Goal: Use online tool/utility: Utilize a website feature to perform a specific function

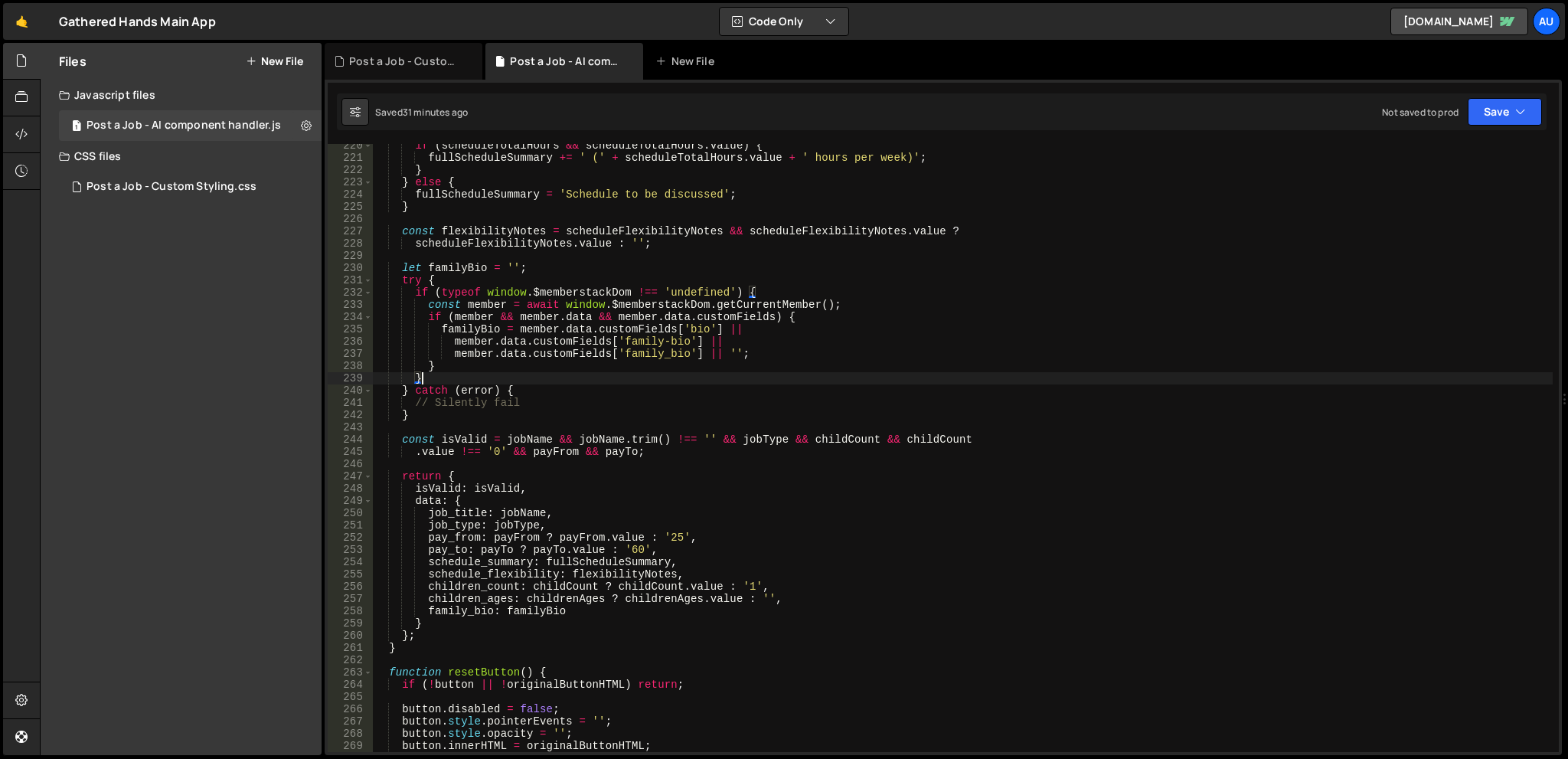
scroll to position [2688, 0]
type textarea "})();"
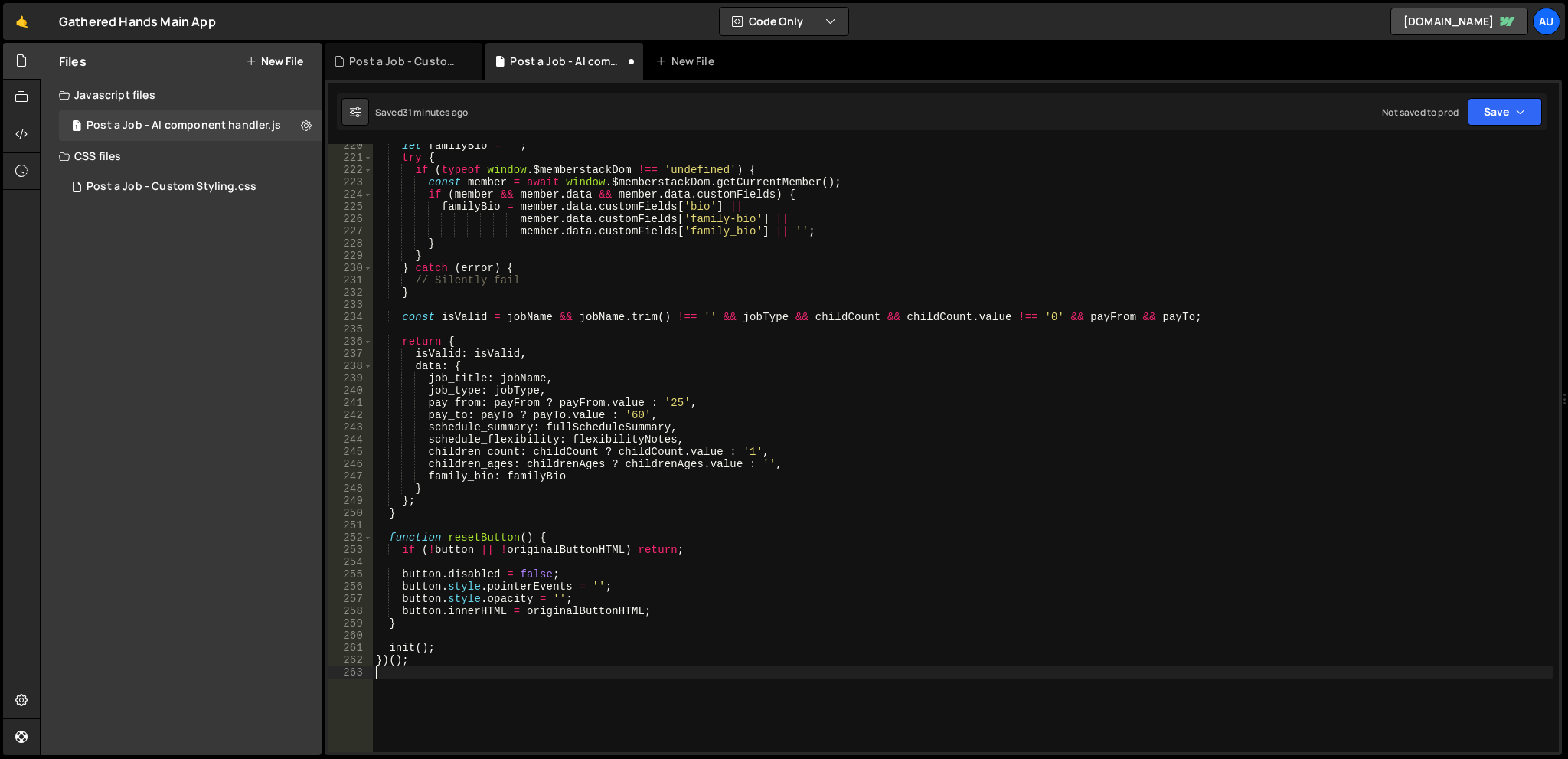
click at [873, 329] on div "let familyBio = '' ; try { if ( typeof window . $memberstackDom !== 'undefined'…" at bounding box center [962, 455] width 1179 height 633
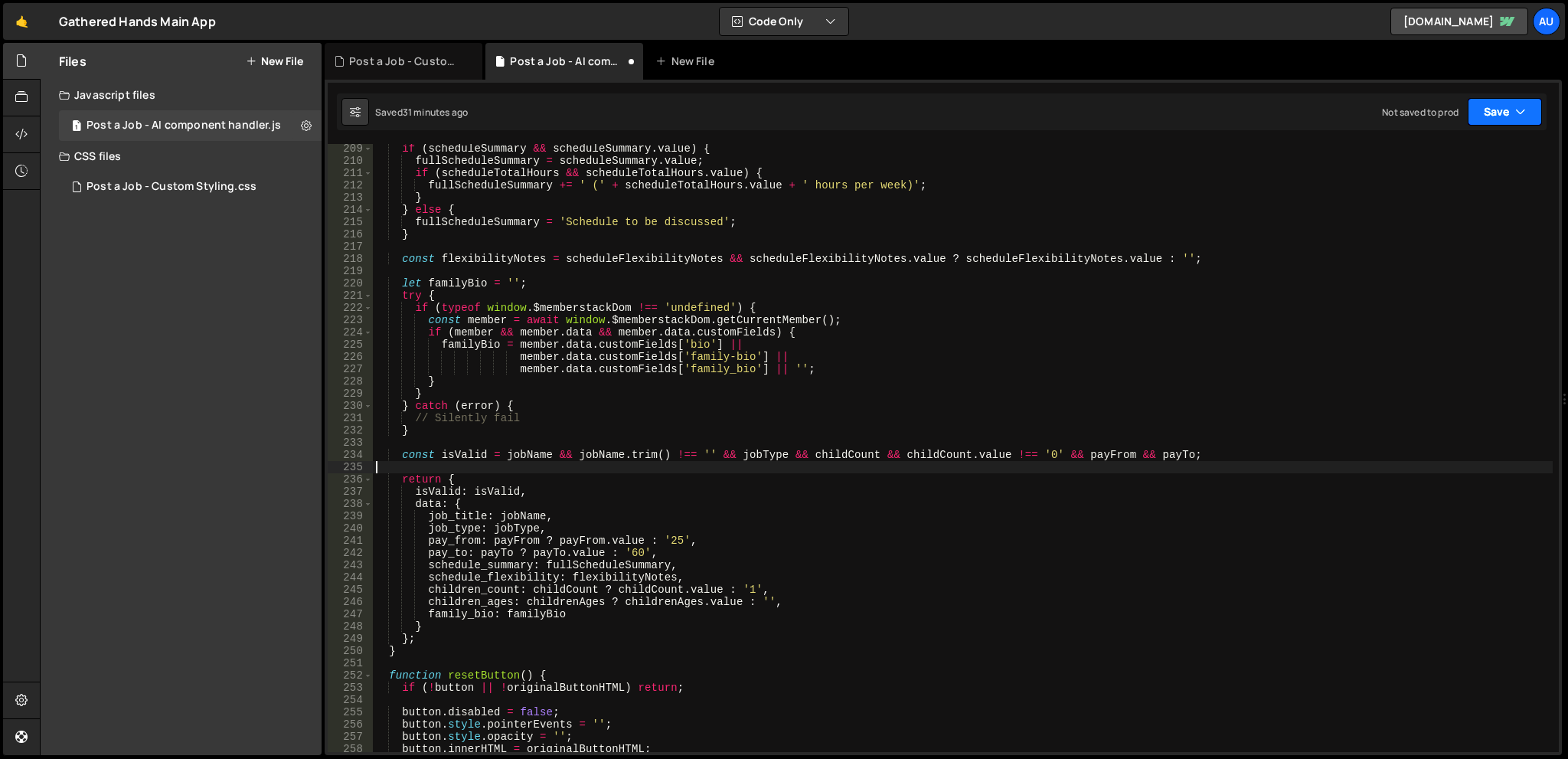
click at [1494, 116] on button "Save" at bounding box center [1505, 112] width 74 height 28
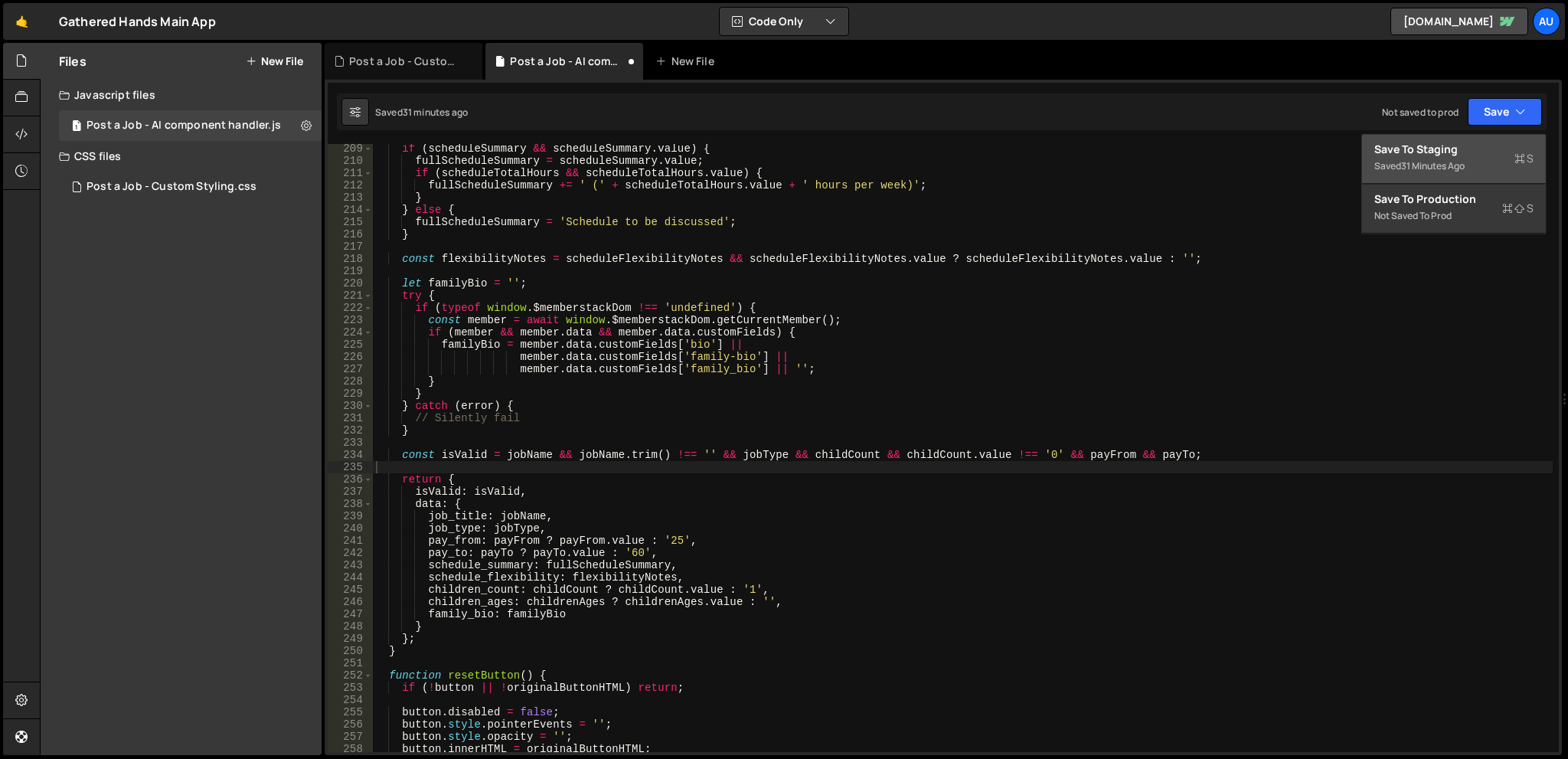
click at [1464, 157] on div "Saved 31 minutes ago" at bounding box center [1454, 166] width 159 height 19
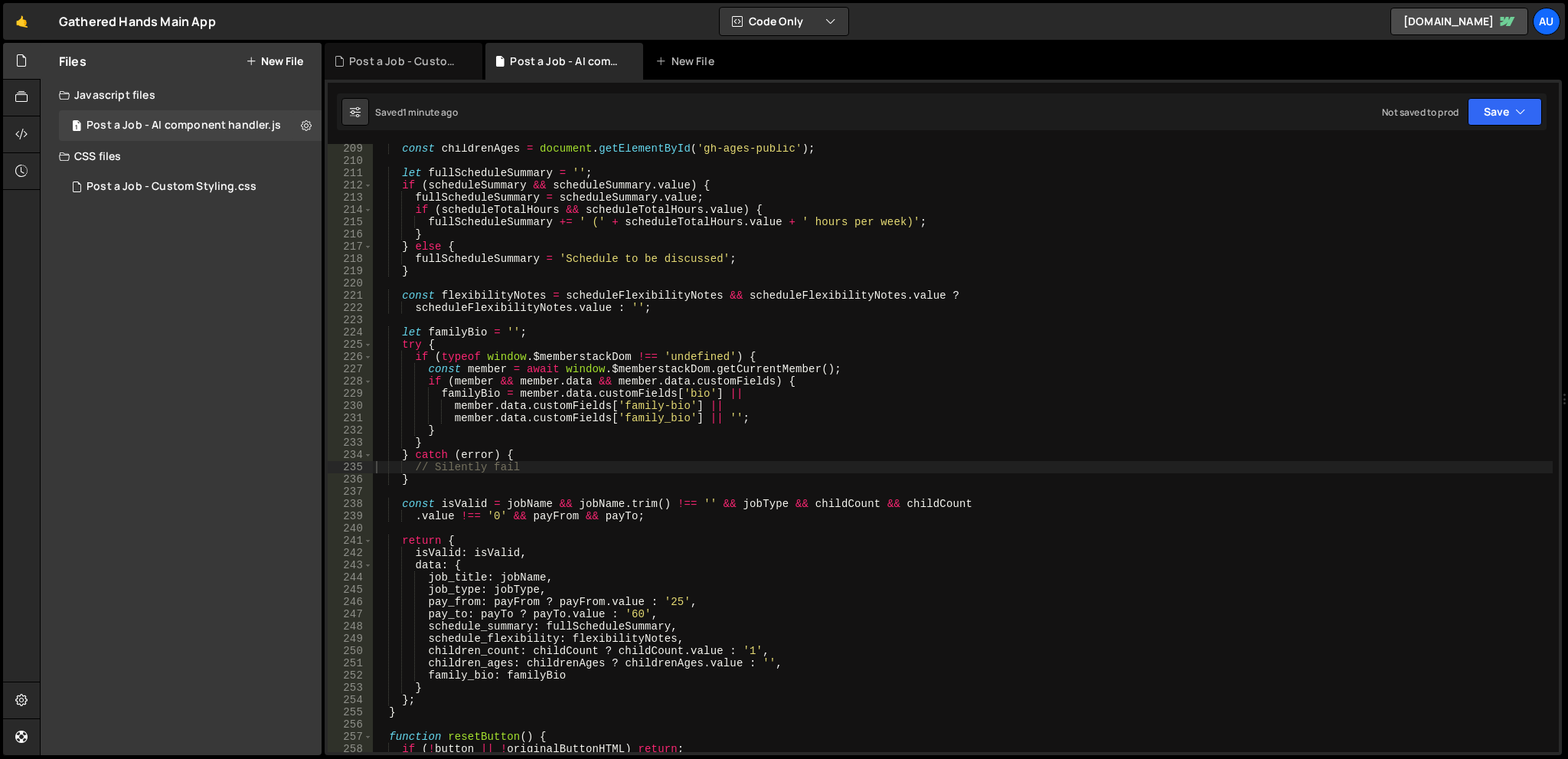
click at [852, 377] on div "const childrenAges = document . getElementById ( 'gh-ages-public' ) ; let fullS…" at bounding box center [962, 458] width 1179 height 633
type textarea "})();"
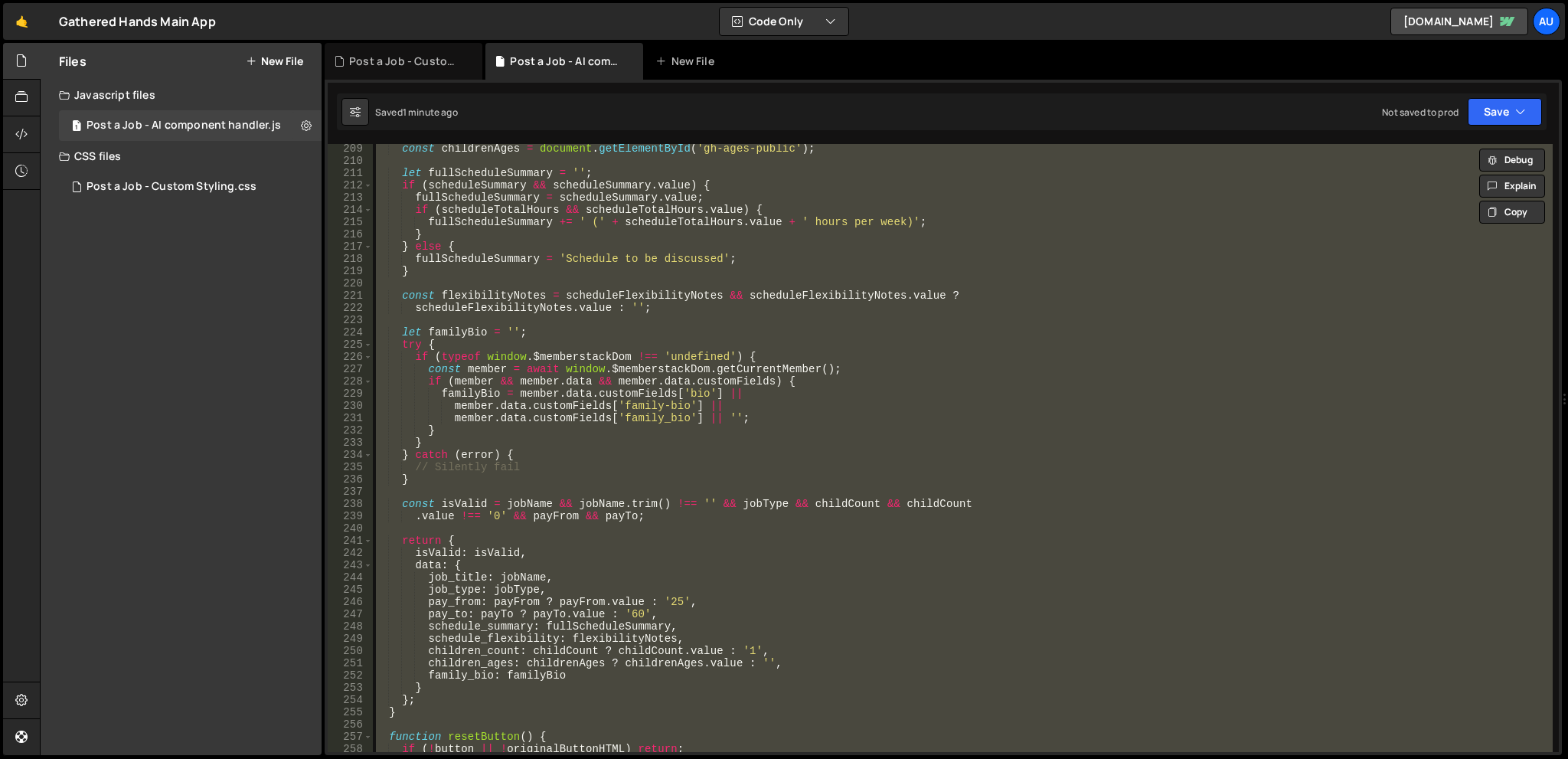
paste textarea
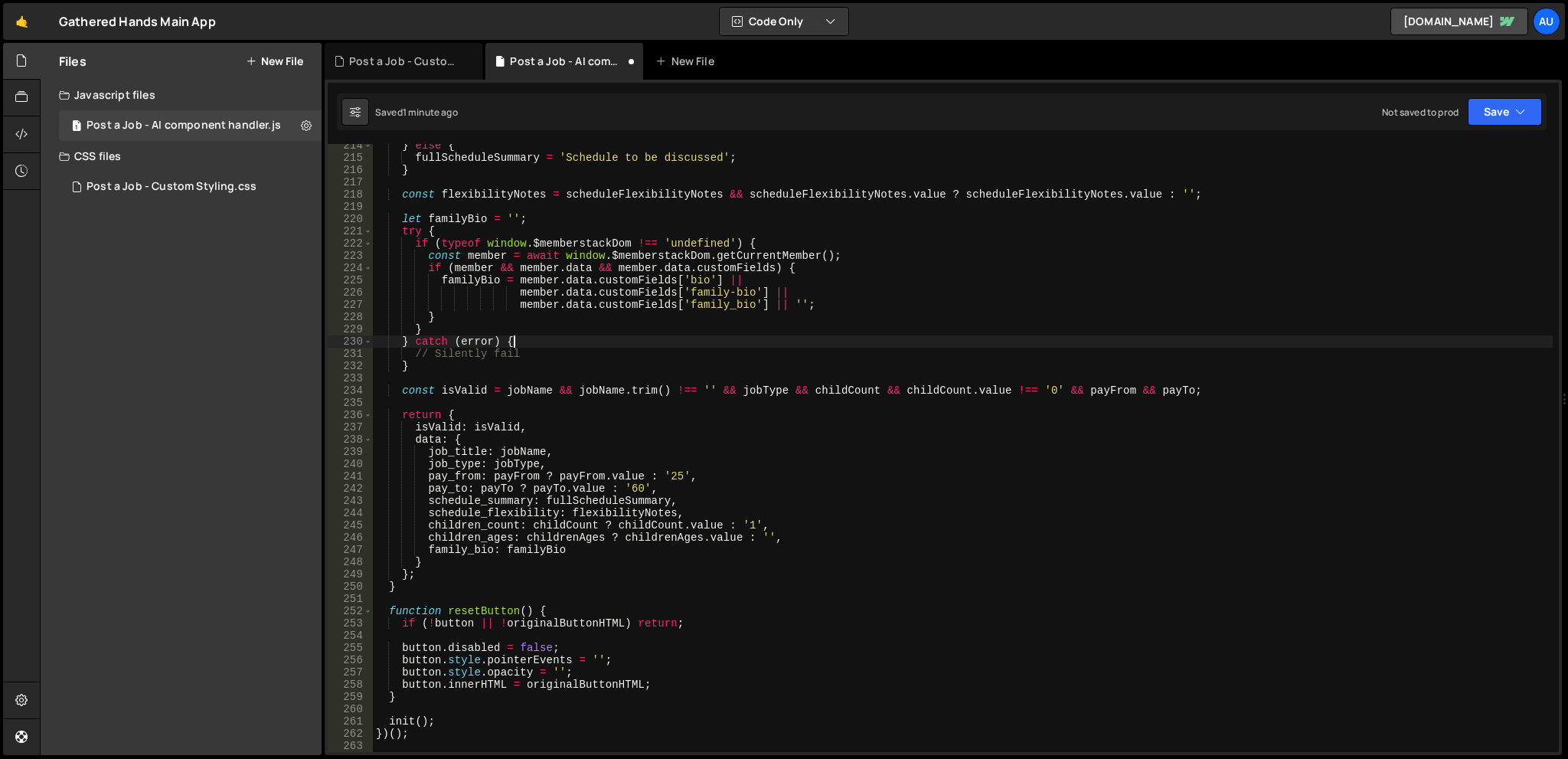
click at [1071, 338] on div "} else { fullScheduleSummary = 'Schedule to be discussed' ; } const flexibility…" at bounding box center [962, 455] width 1179 height 633
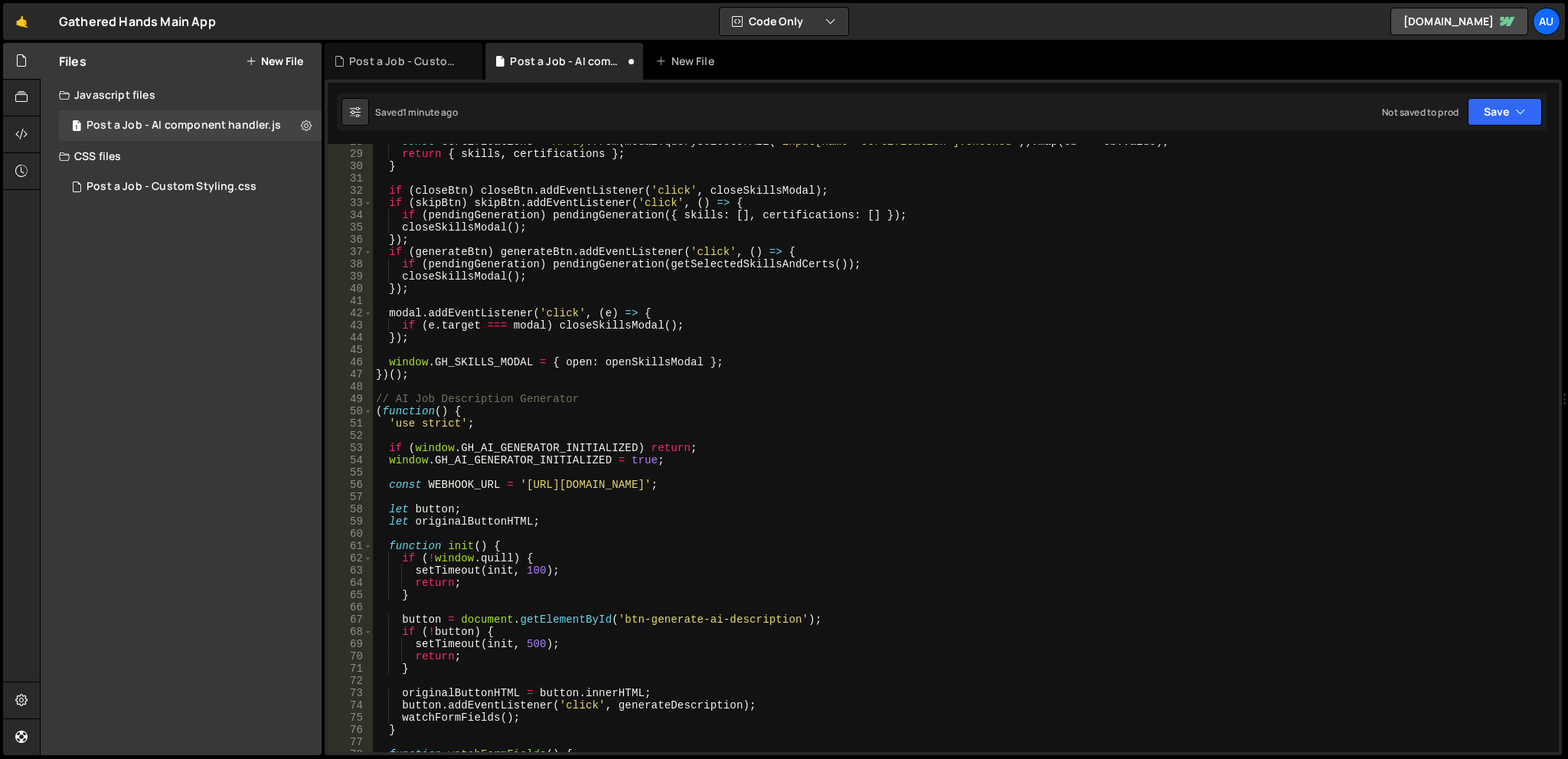
scroll to position [0, 0]
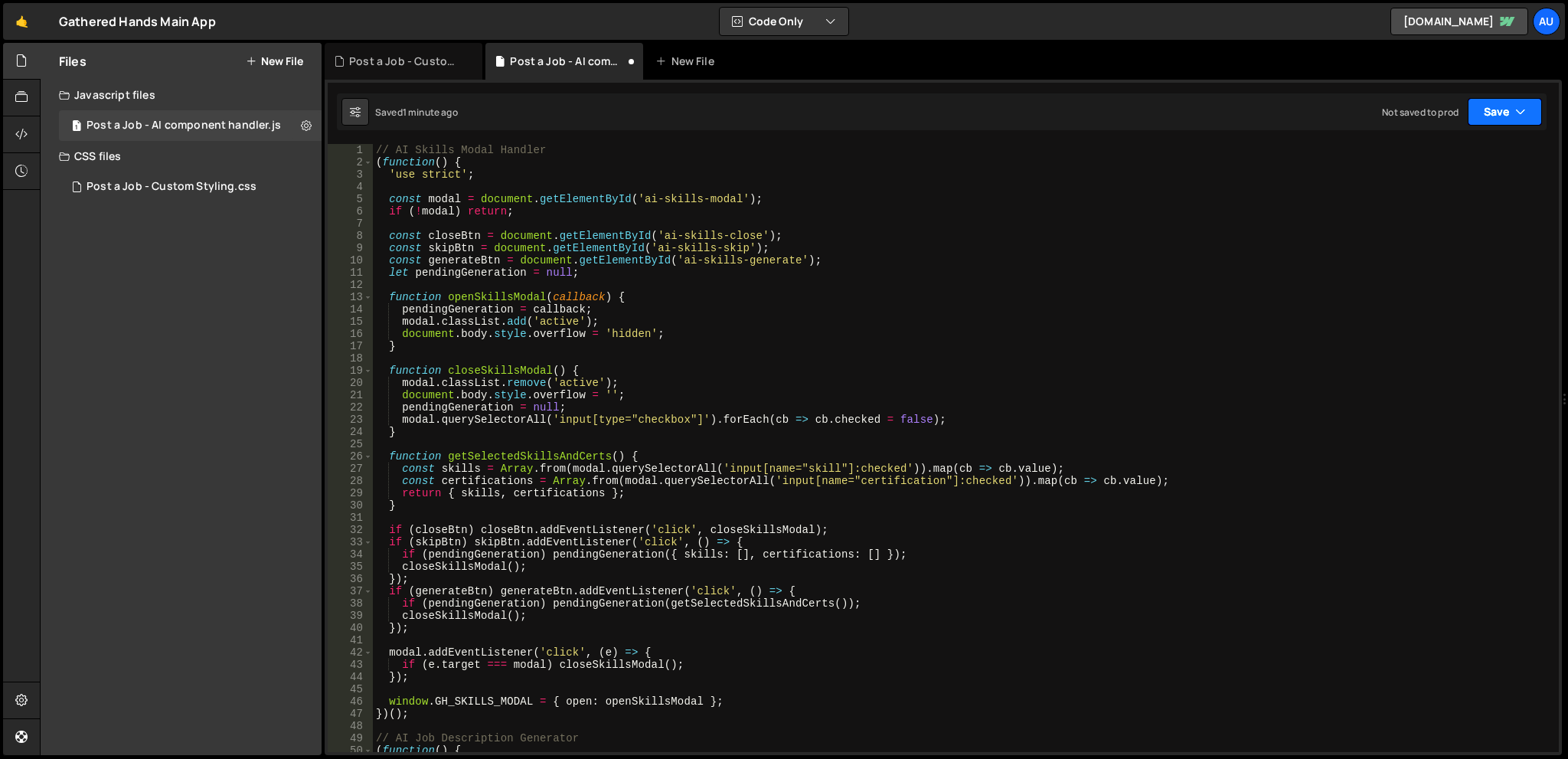
click at [1497, 104] on button "Save" at bounding box center [1505, 112] width 74 height 28
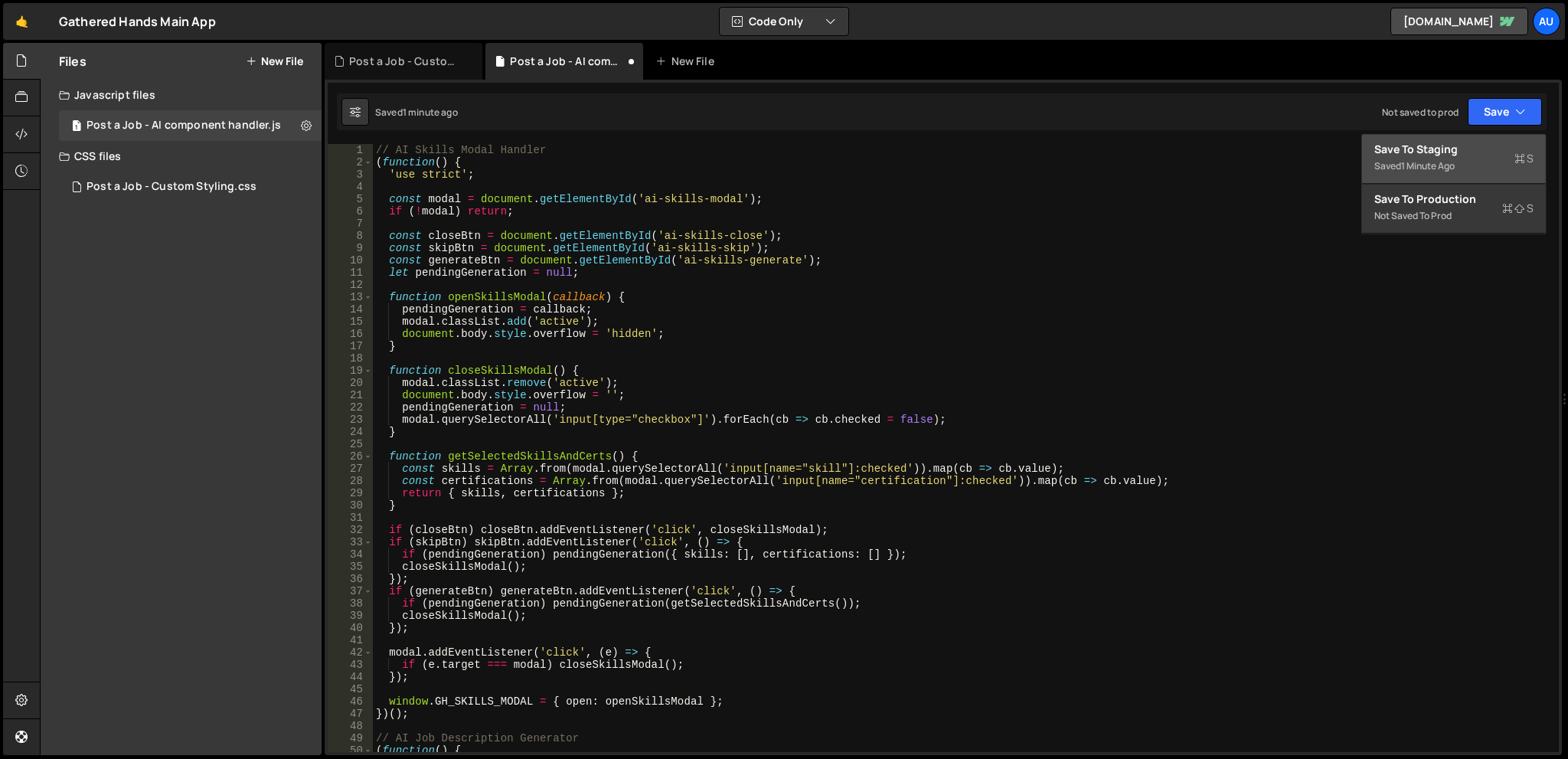
click at [1470, 169] on div "Saved 1 minute ago" at bounding box center [1454, 166] width 159 height 19
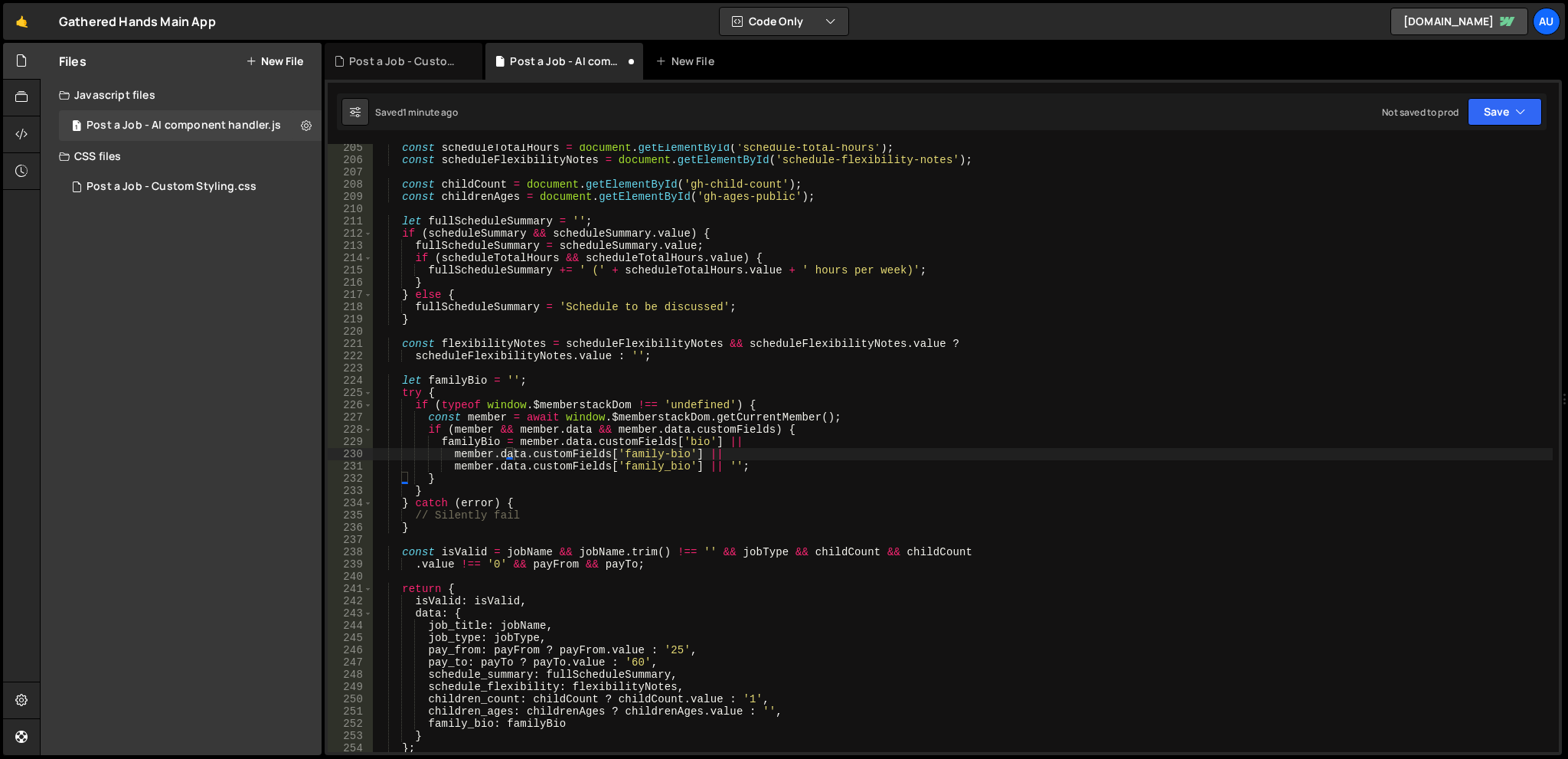
scroll to position [2503, 0]
click at [1079, 222] on div "const scheduleTotalHours = document . getElementById ( 'schedule-total-hours' )…" at bounding box center [962, 458] width 1179 height 633
click at [850, 232] on div "const scheduleTotalHours = document . getElementById ( 'schedule-total-hours' )…" at bounding box center [962, 458] width 1179 height 633
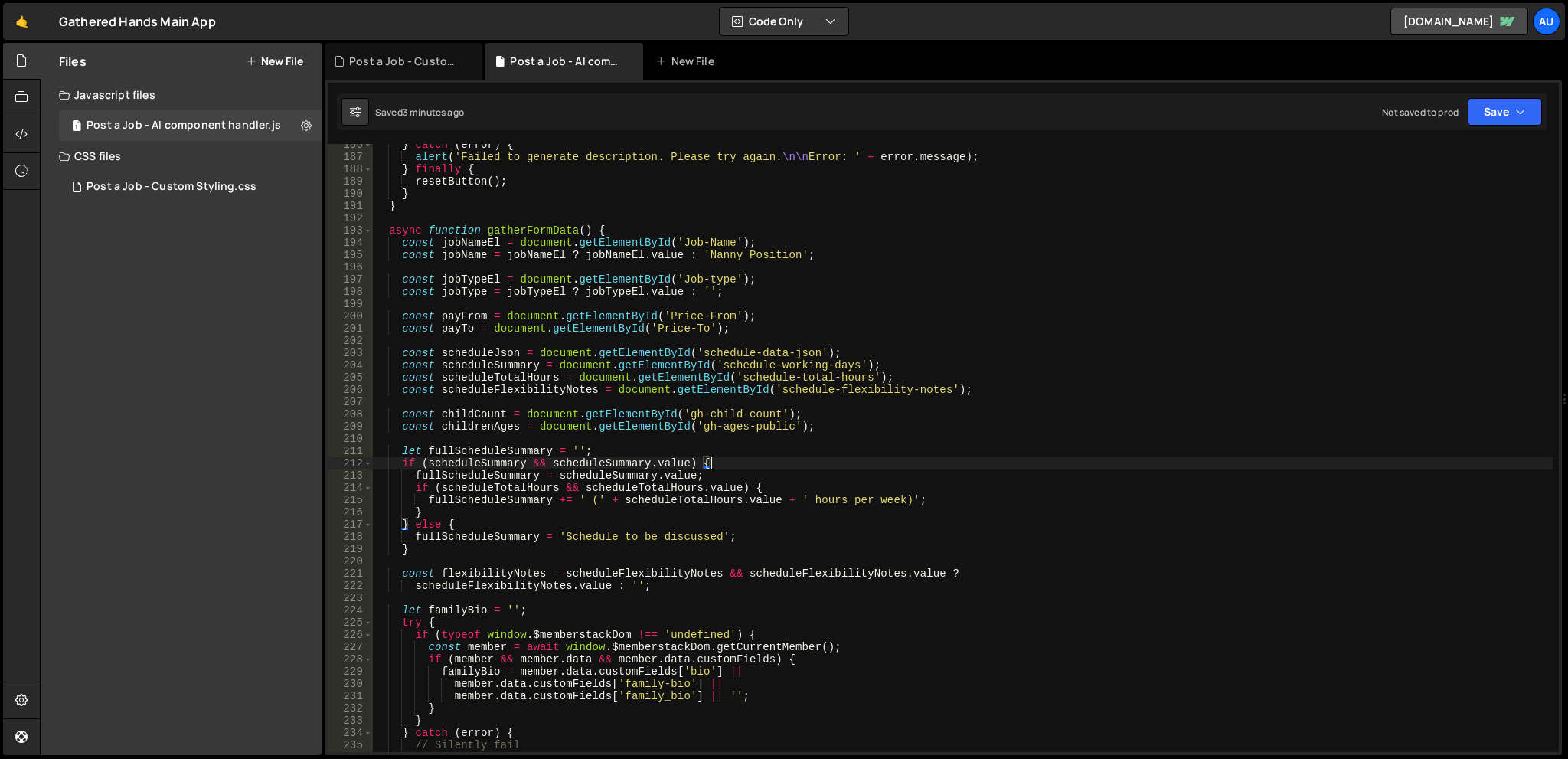
click at [658, 359] on div "} catch ( error ) { alert ( 'Failed to generate description. Please try again. …" at bounding box center [962, 454] width 1179 height 633
type textarea "})();"
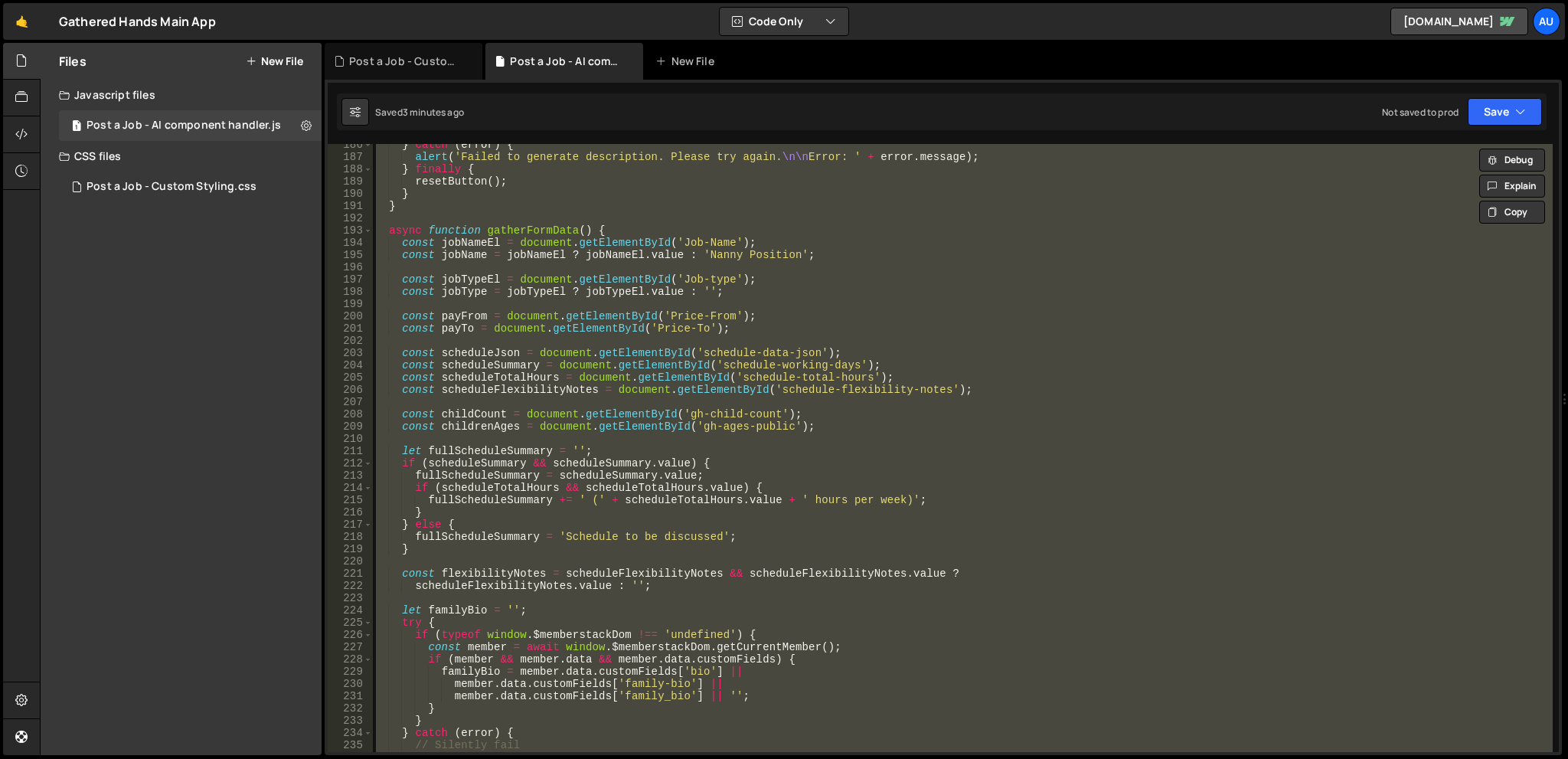
paste textarea
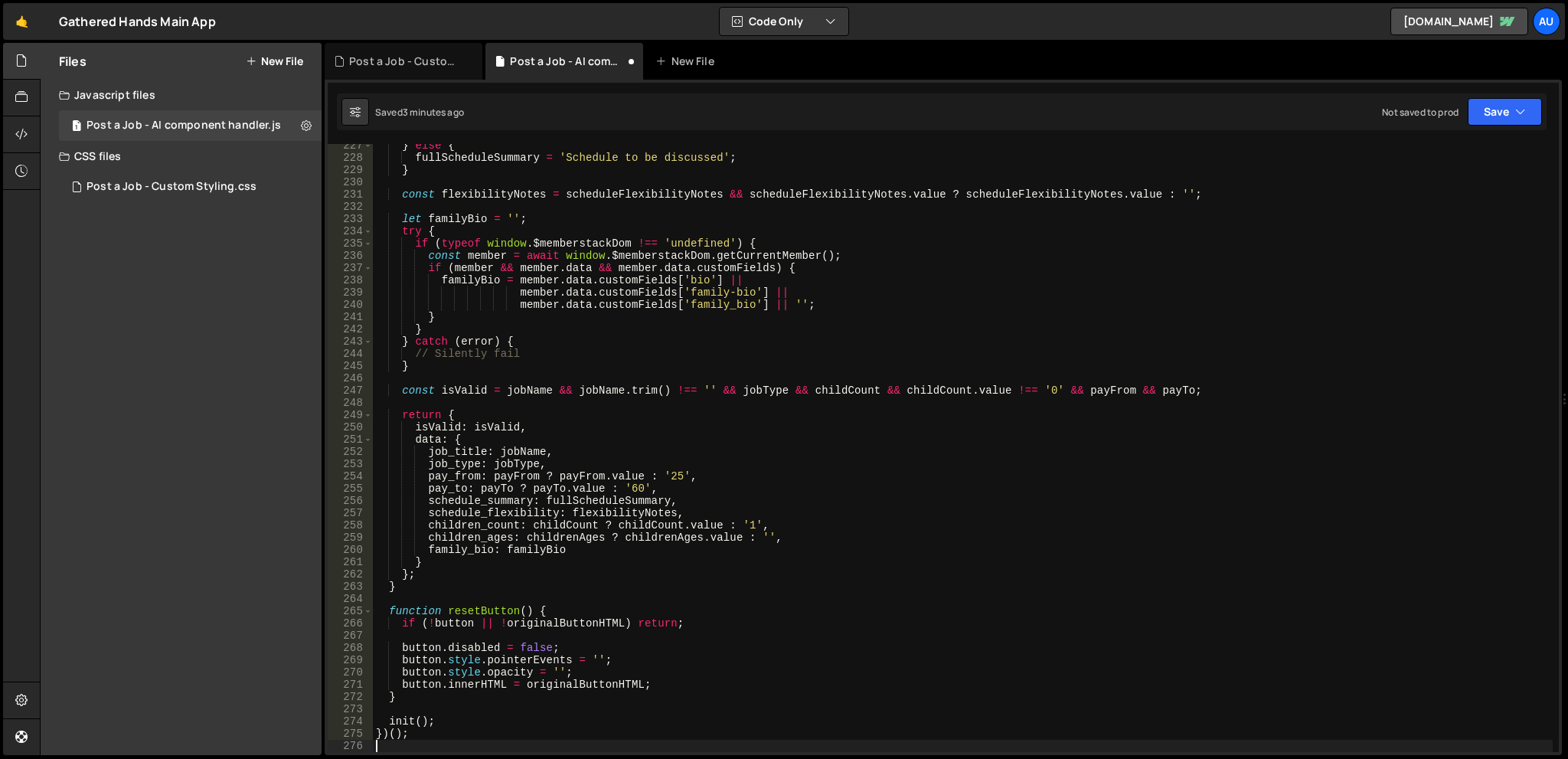
click at [946, 270] on div "} else { fullScheduleSummary = 'Schedule to be discussed' ; } const flexibility…" at bounding box center [962, 455] width 1179 height 633
click at [1479, 106] on button "Save" at bounding box center [1505, 112] width 74 height 28
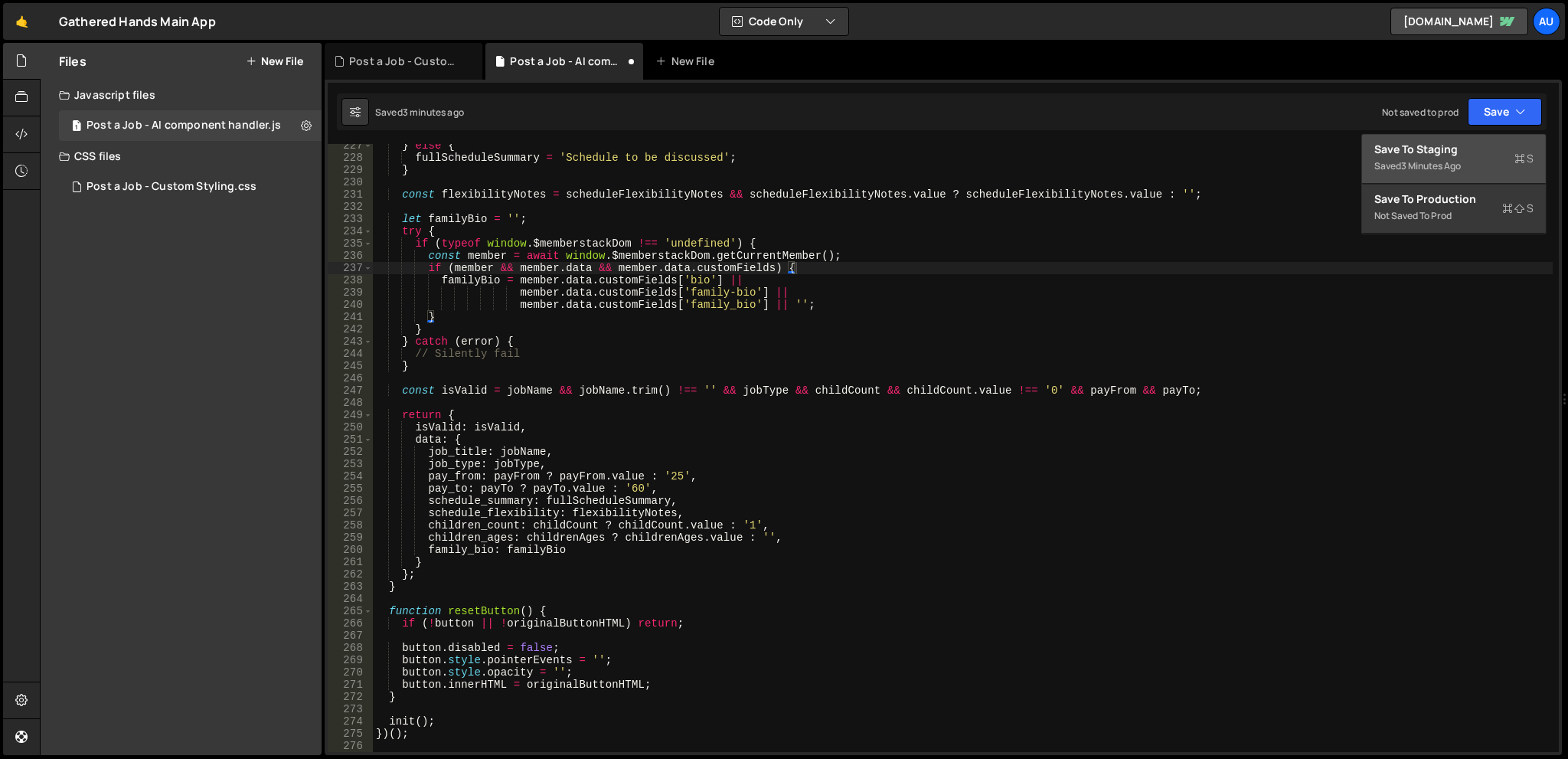
click at [1479, 142] on div "Save to Staging S" at bounding box center [1454, 149] width 159 height 15
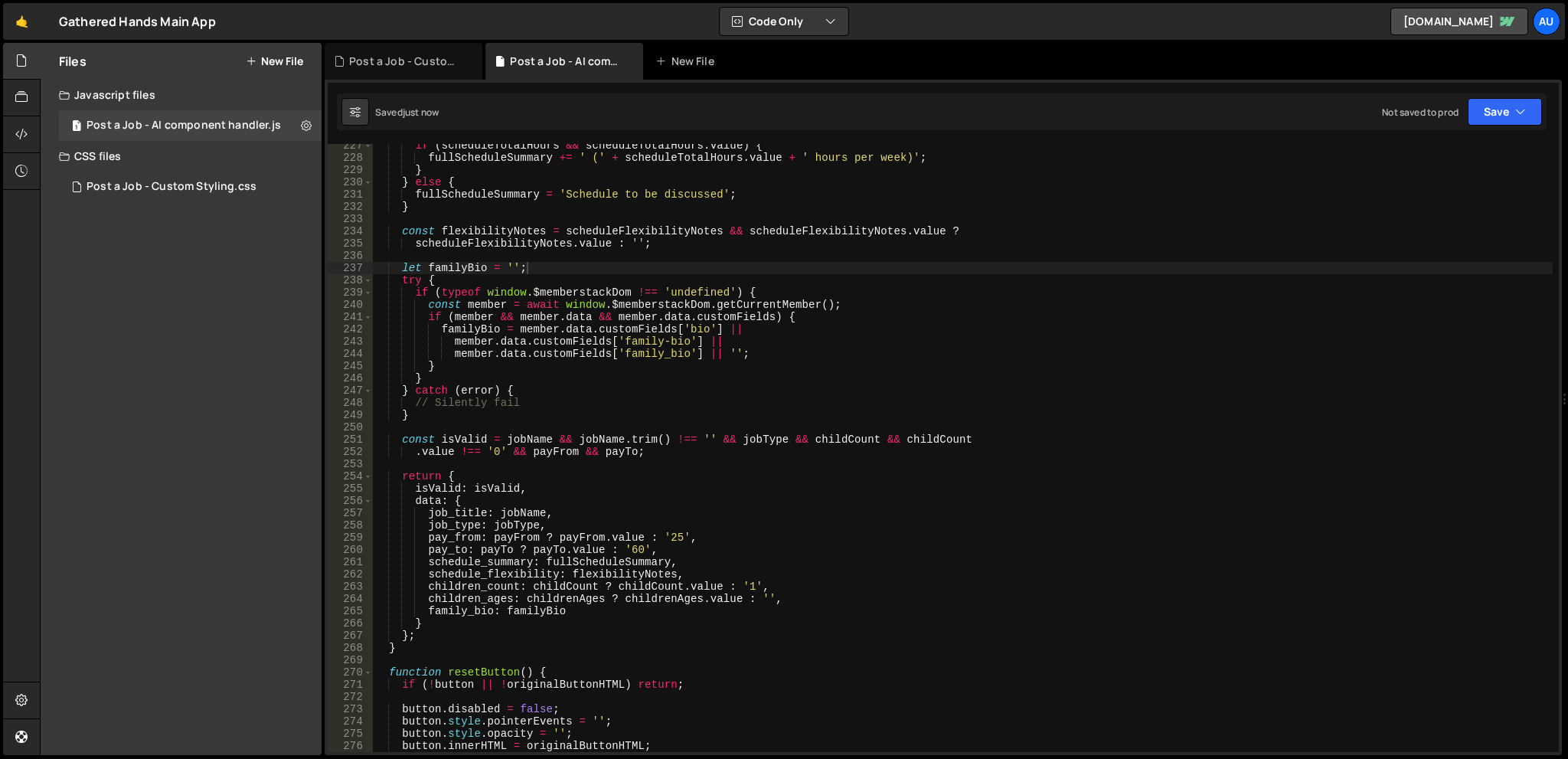
click at [1151, 318] on div "if ( scheduleTotalHours && scheduleTotalHours . value ) { fullScheduleSummary +…" at bounding box center [962, 455] width 1179 height 633
click at [855, 365] on div "if ( scheduleTotalHours && scheduleTotalHours . value ) { fullScheduleSummary +…" at bounding box center [962, 455] width 1179 height 633
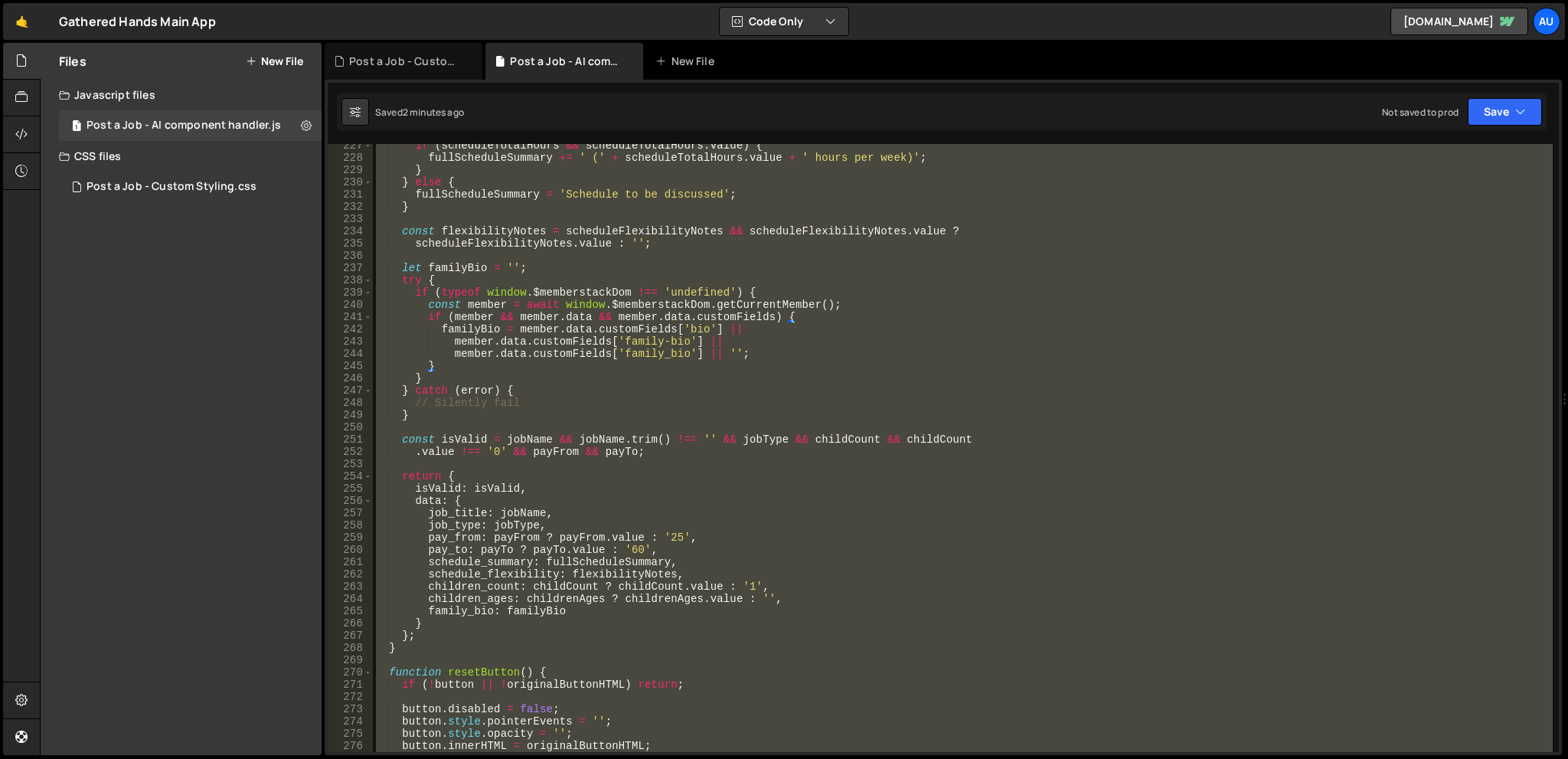
type textarea "})();"
paste textarea
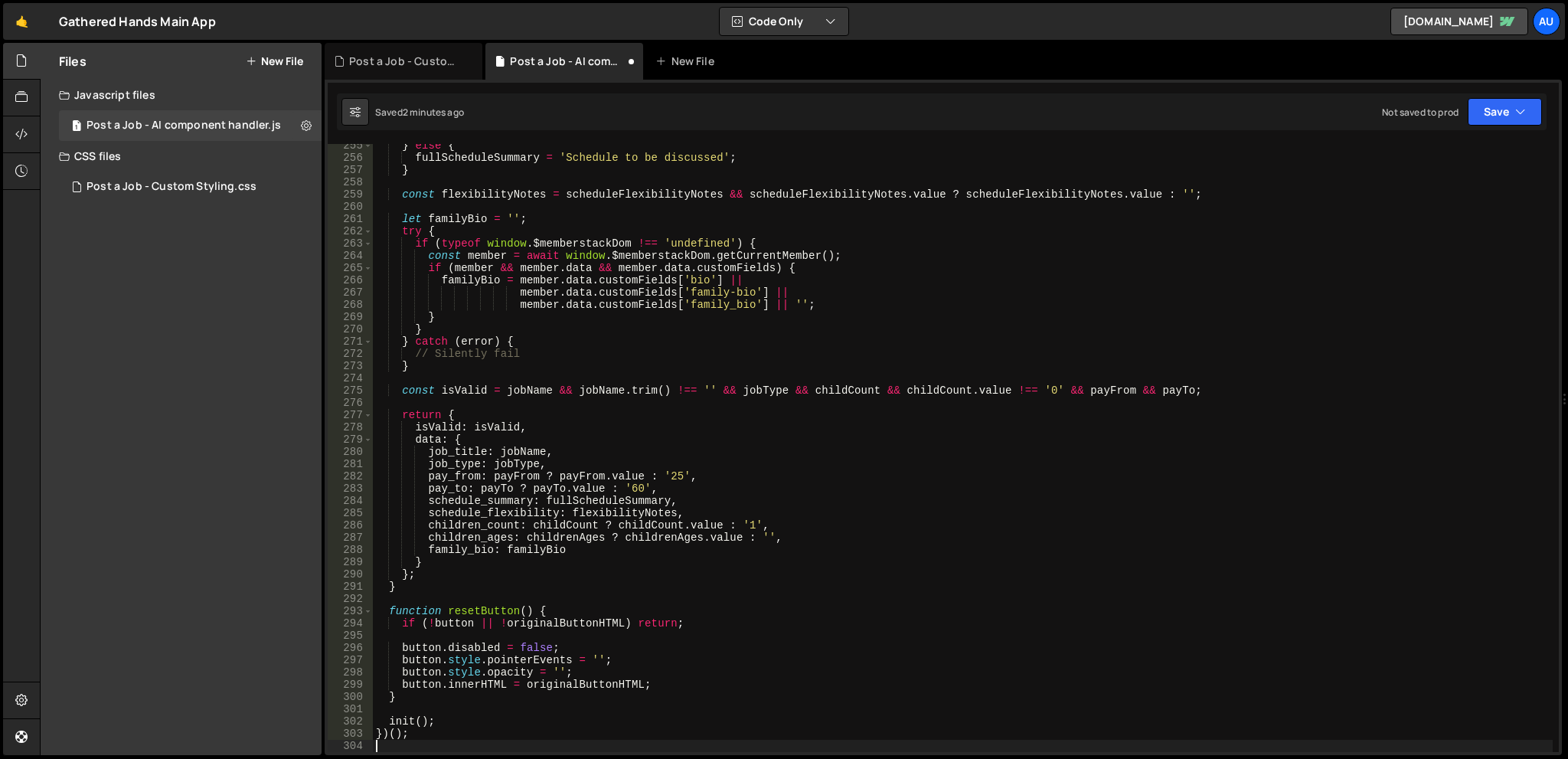
click at [1067, 377] on div "} else { fullScheduleSummary = 'Schedule to be discussed' ; } const flexibility…" at bounding box center [962, 455] width 1179 height 633
click at [1531, 100] on button "Save" at bounding box center [1505, 112] width 74 height 28
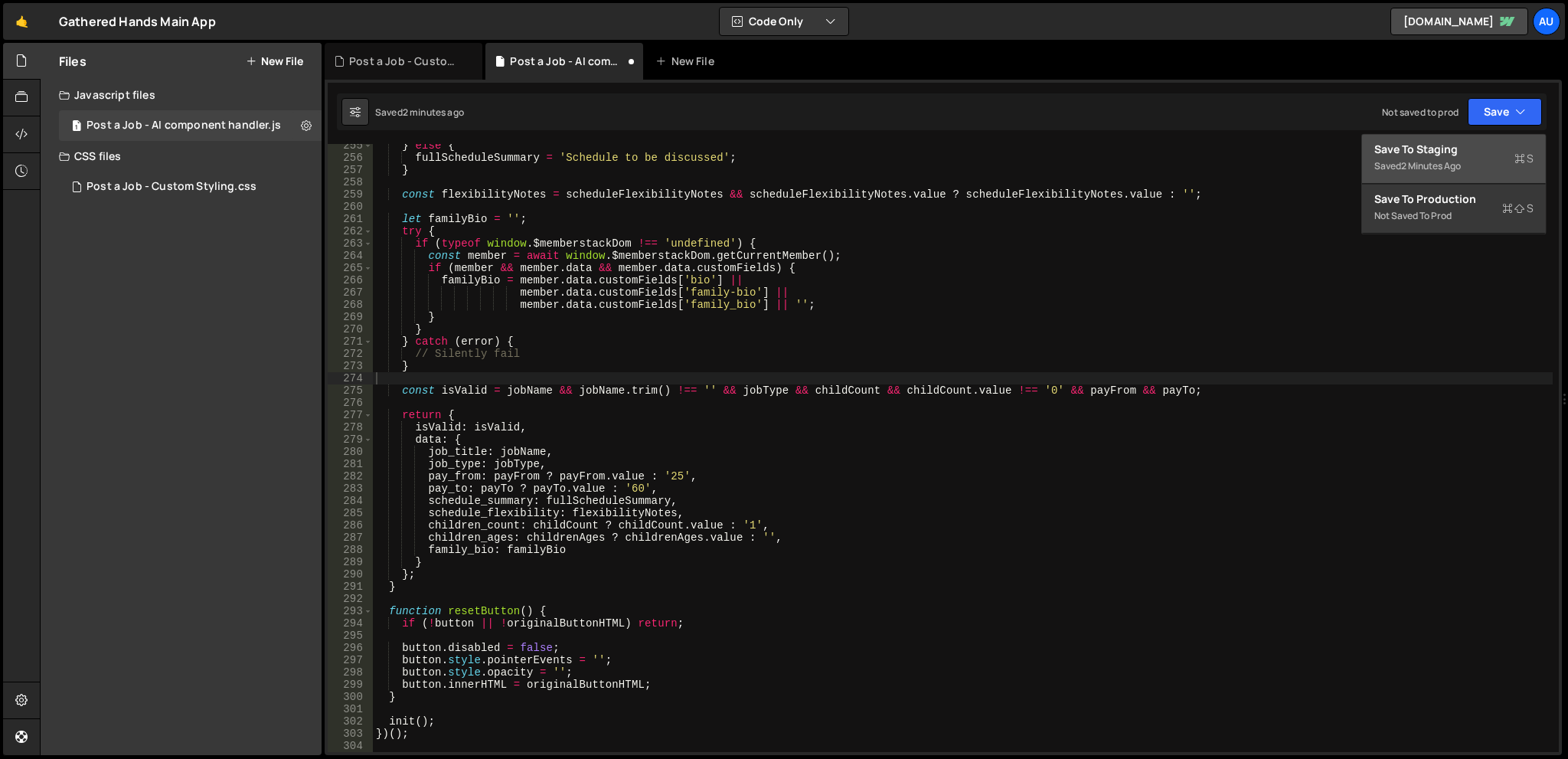
click at [1436, 157] on div "Saved 2 minutes ago" at bounding box center [1454, 166] width 159 height 19
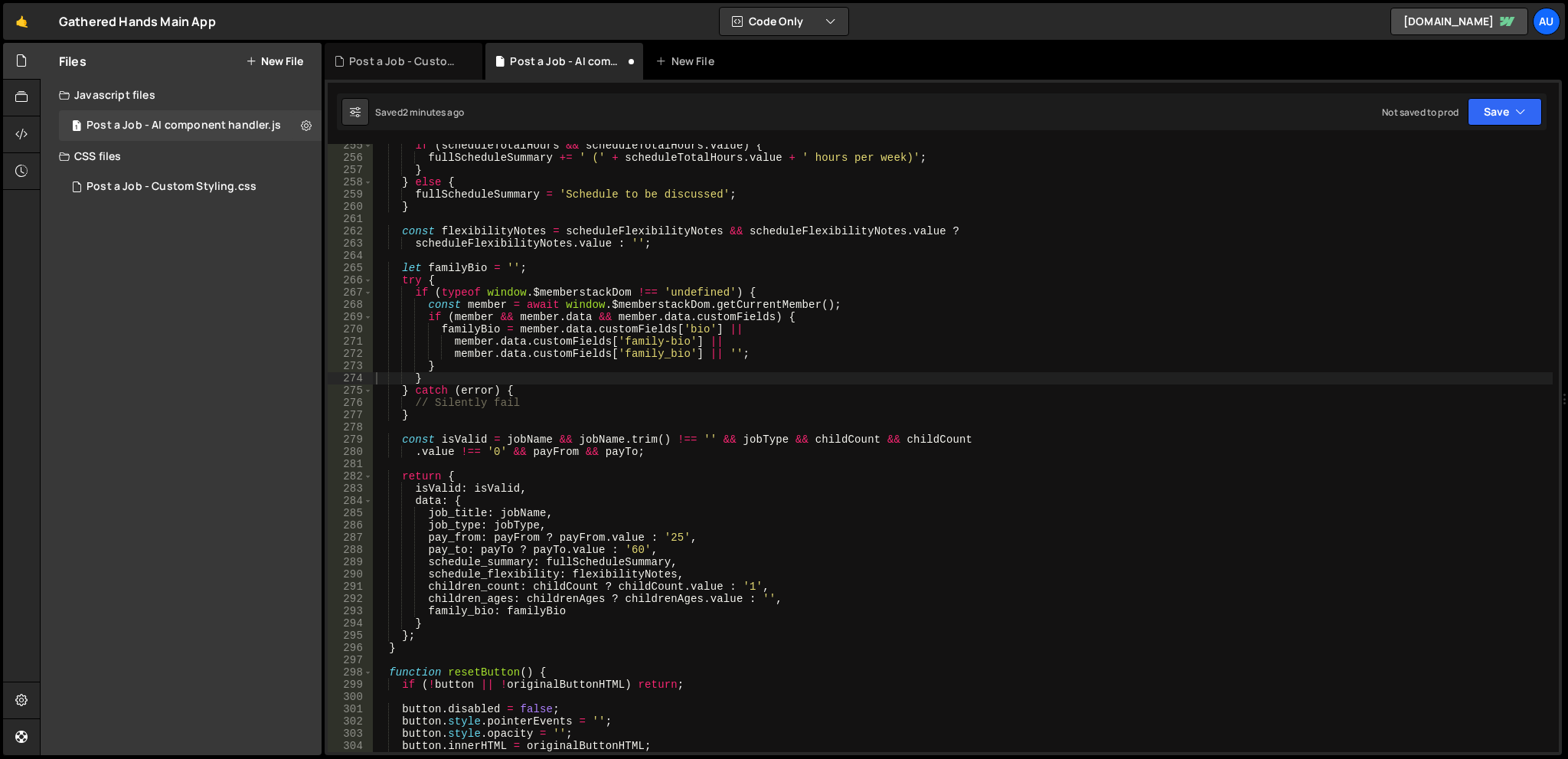
type textarea "scheduleFlexibilityNotes.value : '';"
click at [1271, 238] on div "if ( scheduleTotalHours && scheduleTotalHours . value ) { fullScheduleSummary +…" at bounding box center [962, 455] width 1179 height 633
